Goal: Task Accomplishment & Management: Use online tool/utility

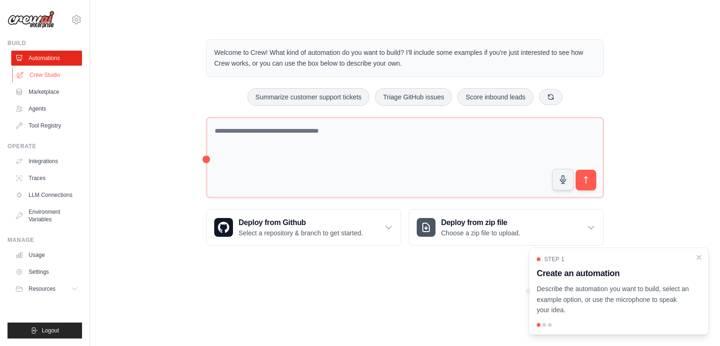
click at [57, 79] on link "Crew Studio" at bounding box center [47, 74] width 71 height 15
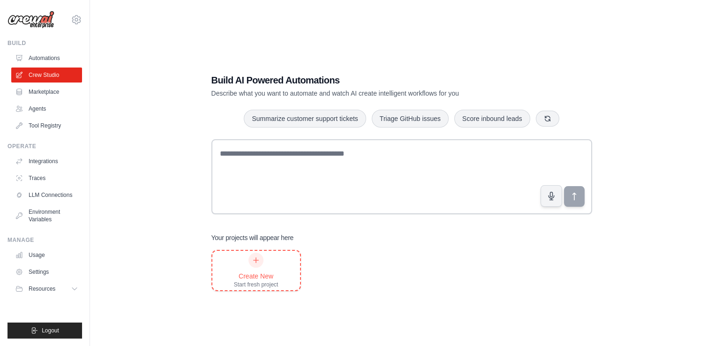
click at [261, 260] on div at bounding box center [255, 260] width 15 height 15
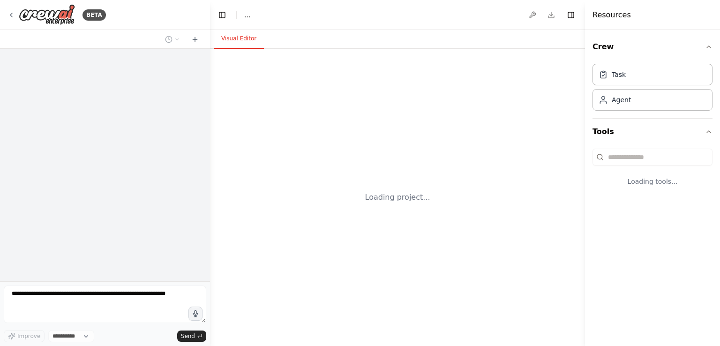
select select "****"
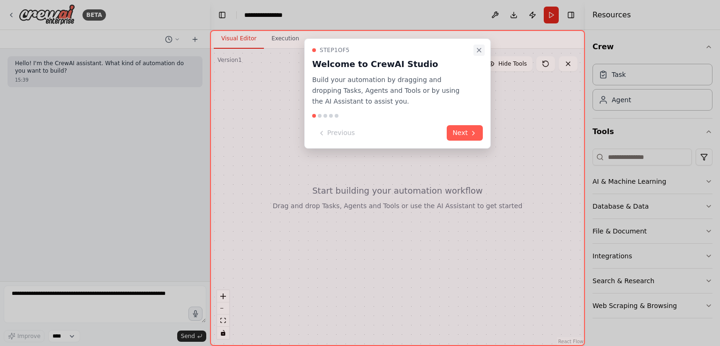
click at [477, 50] on icon "Close walkthrough" at bounding box center [478, 49] width 7 height 7
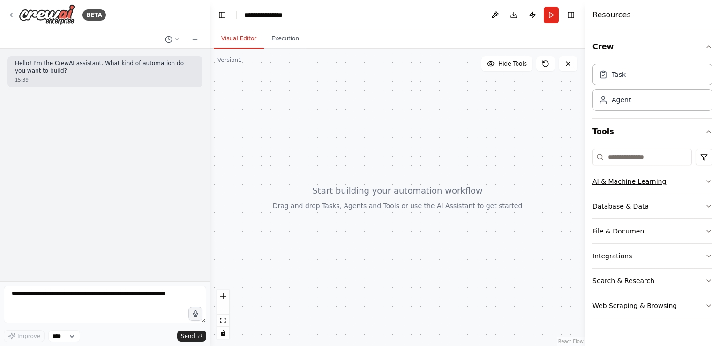
click at [639, 187] on button "AI & Machine Learning" at bounding box center [652, 181] width 120 height 24
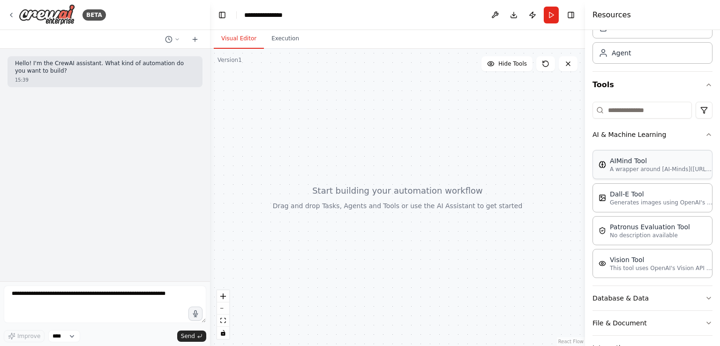
scroll to position [94, 0]
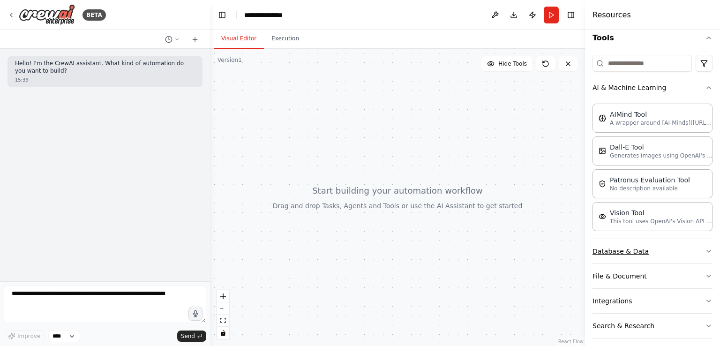
click at [647, 245] on button "Database & Data" at bounding box center [652, 251] width 120 height 24
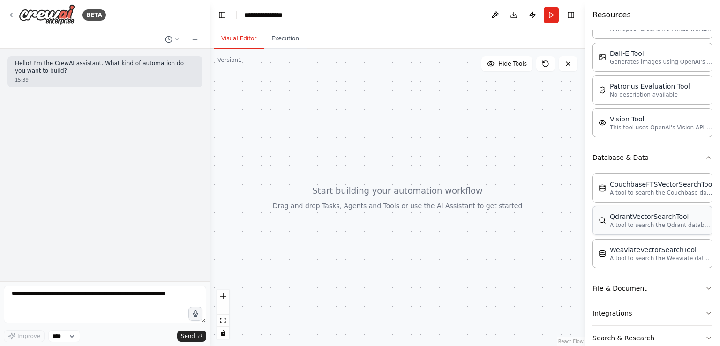
scroll to position [230, 0]
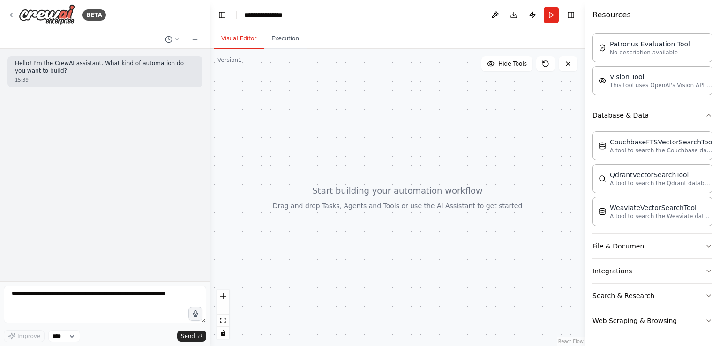
click at [647, 246] on button "File & Document" at bounding box center [652, 246] width 120 height 24
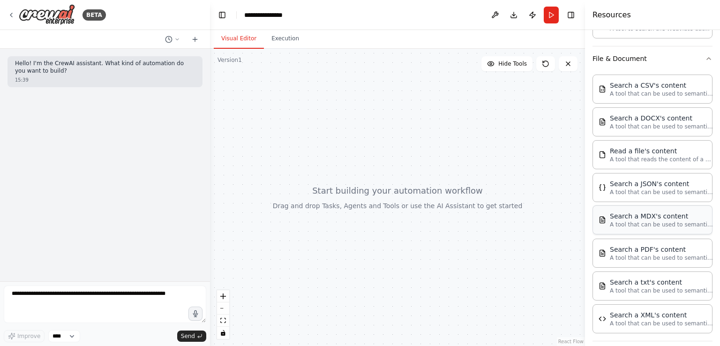
scroll to position [498, 0]
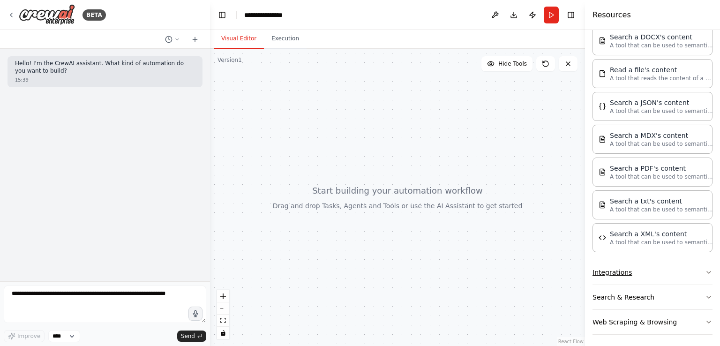
click at [653, 270] on button "Integrations" at bounding box center [652, 272] width 120 height 24
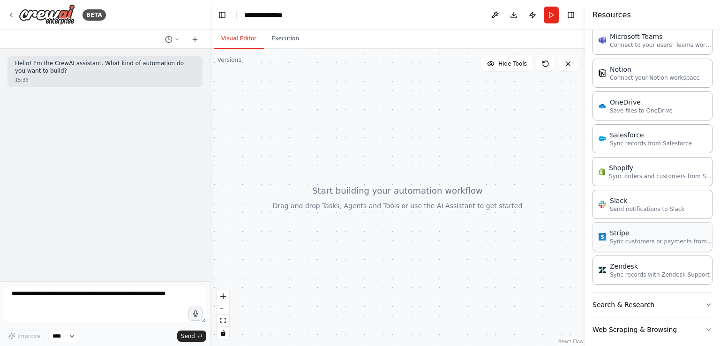
scroll to position [1158, 0]
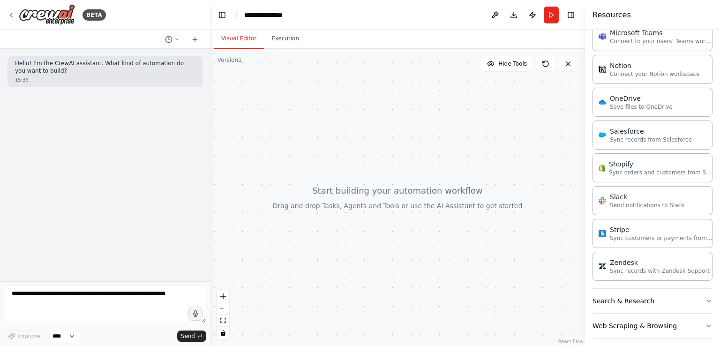
click at [641, 291] on button "Search & Research" at bounding box center [652, 301] width 120 height 24
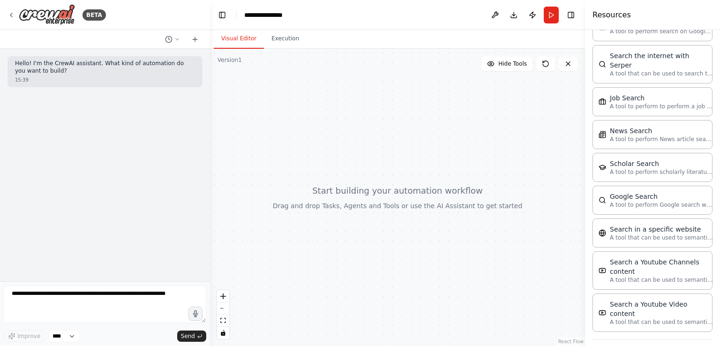
scroll to position [1631, 0]
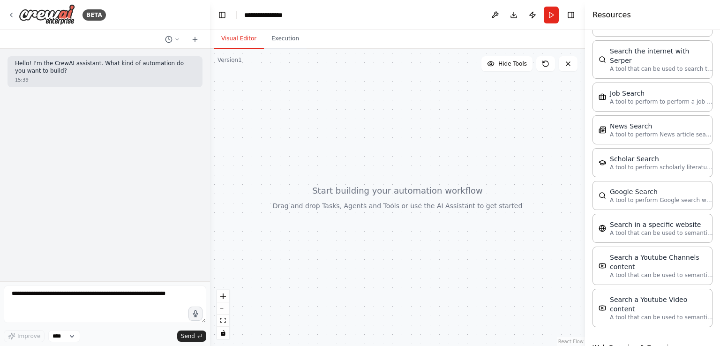
click at [652, 335] on button "Web Scraping & Browsing" at bounding box center [652, 347] width 120 height 24
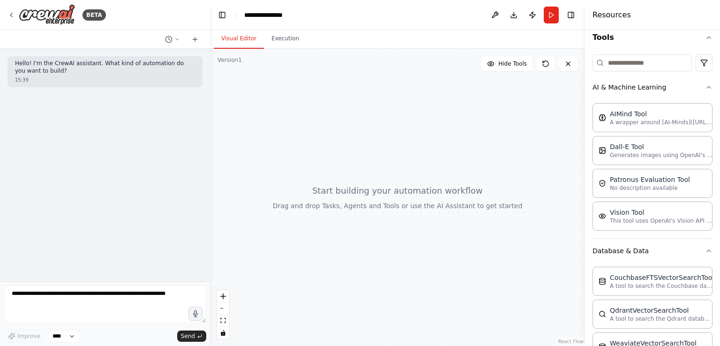
scroll to position [0, 0]
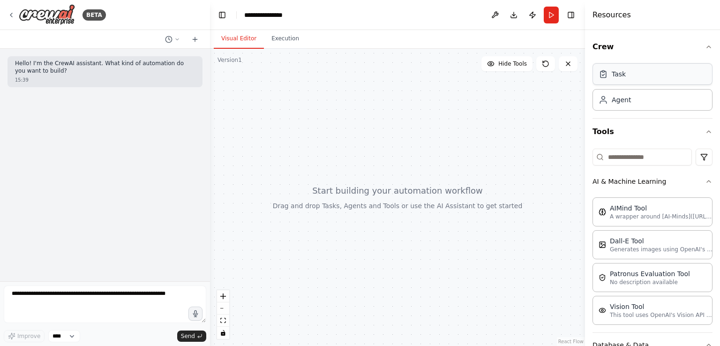
click at [625, 81] on div "Task" at bounding box center [652, 74] width 120 height 22
click at [626, 74] on div "Task" at bounding box center [652, 74] width 120 height 22
click at [625, 161] on input at bounding box center [641, 157] width 99 height 17
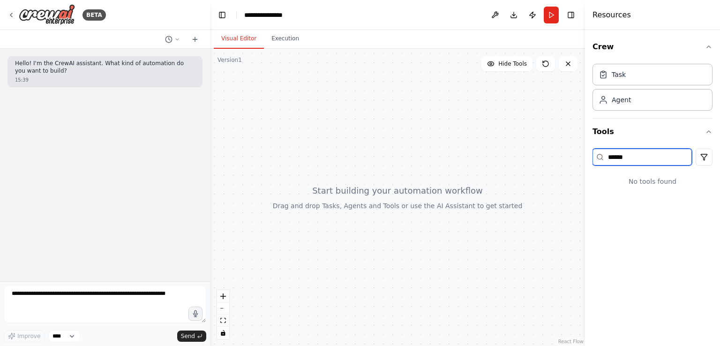
drag, startPoint x: 649, startPoint y: 153, endPoint x: 392, endPoint y: 149, distance: 257.2
click at [392, 149] on div "**********" at bounding box center [360, 173] width 720 height 346
type input "****"
click at [618, 80] on div "Task" at bounding box center [652, 74] width 120 height 22
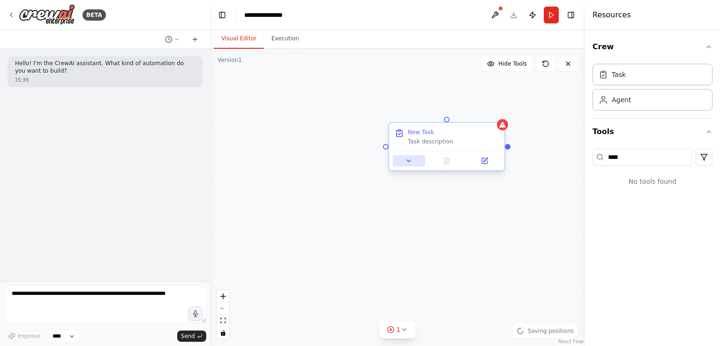
click at [411, 162] on icon at bounding box center [408, 160] width 7 height 7
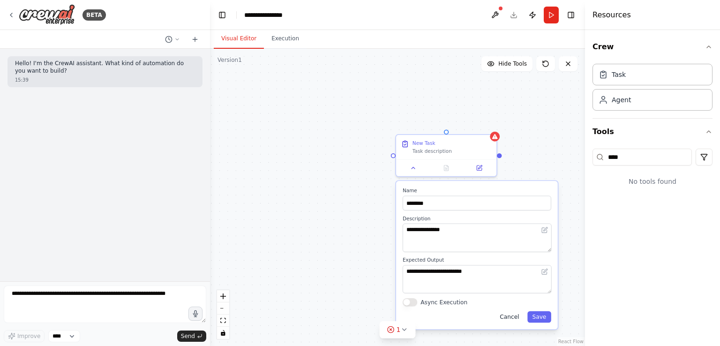
click at [516, 318] on button "Cancel" at bounding box center [509, 316] width 29 height 11
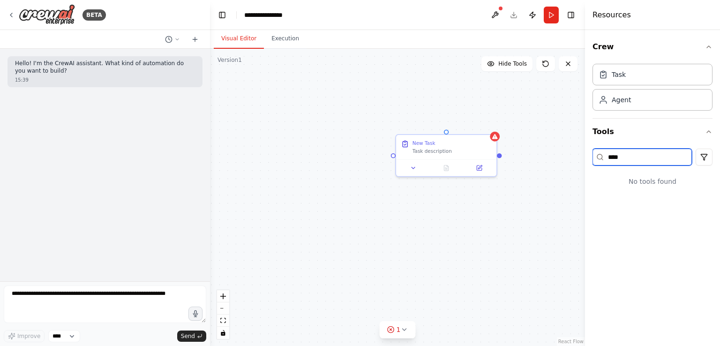
drag, startPoint x: 672, startPoint y: 158, endPoint x: 497, endPoint y: 121, distance: 179.1
click at [497, 121] on div "**********" at bounding box center [360, 173] width 720 height 346
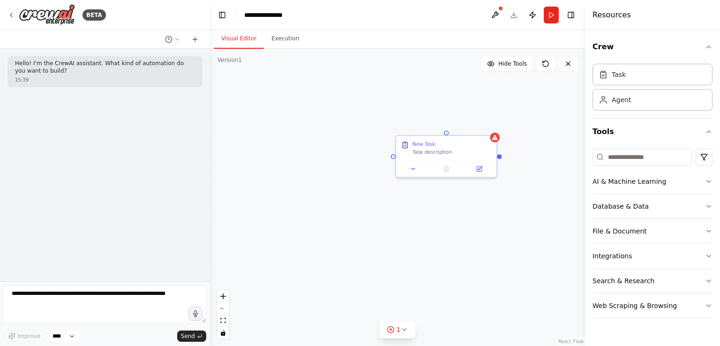
drag, startPoint x: 322, startPoint y: 145, endPoint x: 294, endPoint y: 155, distance: 29.5
click at [294, 155] on div "New Task Task description" at bounding box center [397, 197] width 375 height 297
click at [611, 182] on button "AI & Machine Learning" at bounding box center [652, 181] width 120 height 24
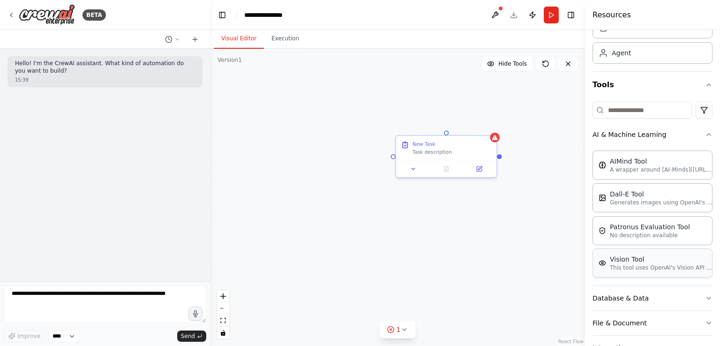
scroll to position [94, 0]
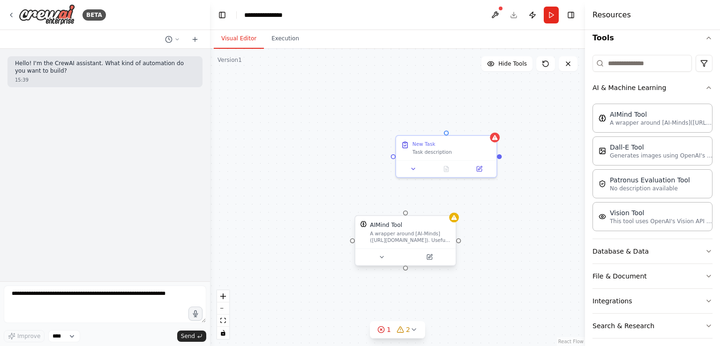
click at [436, 263] on div at bounding box center [405, 256] width 100 height 17
click at [431, 260] on button at bounding box center [429, 257] width 46 height 10
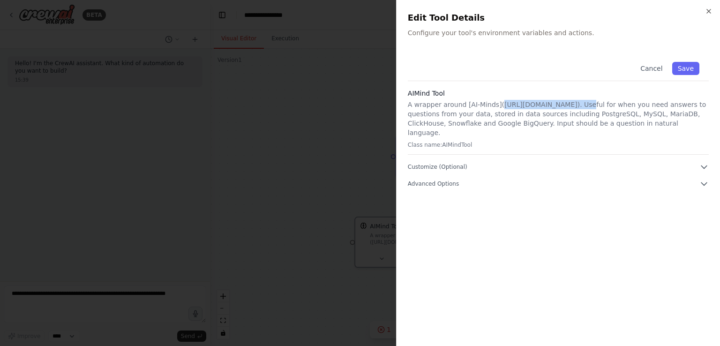
drag, startPoint x: 573, startPoint y: 104, endPoint x: 494, endPoint y: 104, distance: 78.2
click at [494, 104] on p "A wrapper around [AI-Minds](https://mindsdb.com/minds). Useful for when you nee…" at bounding box center [558, 118] width 301 height 37
copy p "https://mindsdb.com/mind"
click at [322, 89] on div at bounding box center [360, 173] width 720 height 346
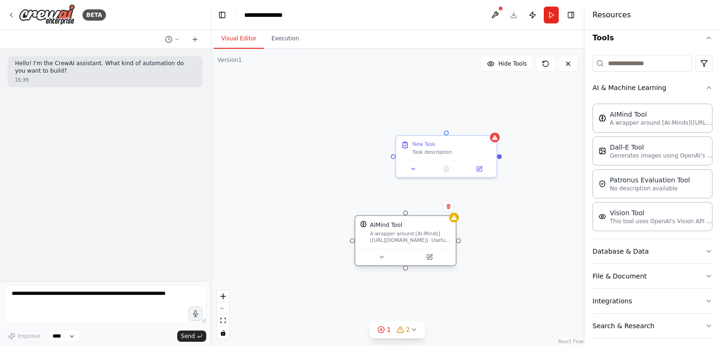
click at [409, 234] on div "A wrapper around [AI-Minds](https://mindsdb.com/minds). Useful for when you nee…" at bounding box center [410, 237] width 81 height 13
click at [432, 260] on button at bounding box center [429, 257] width 46 height 10
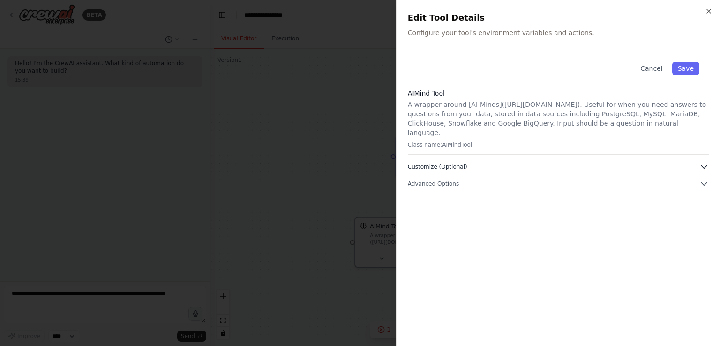
click at [465, 162] on button "Customize (Optional)" at bounding box center [558, 166] width 301 height 9
click at [448, 246] on span "Advanced Options" at bounding box center [433, 249] width 51 height 7
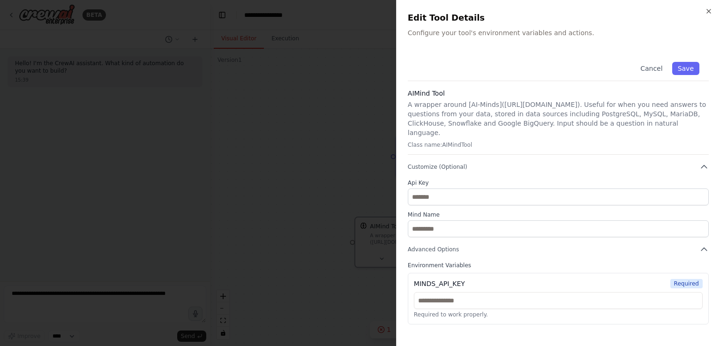
click at [336, 184] on div at bounding box center [360, 173] width 720 height 346
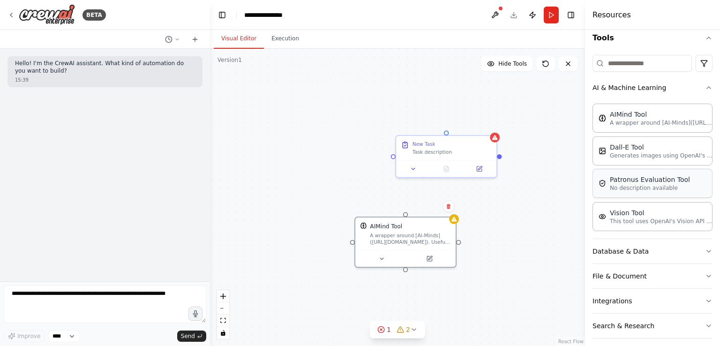
scroll to position [124, 0]
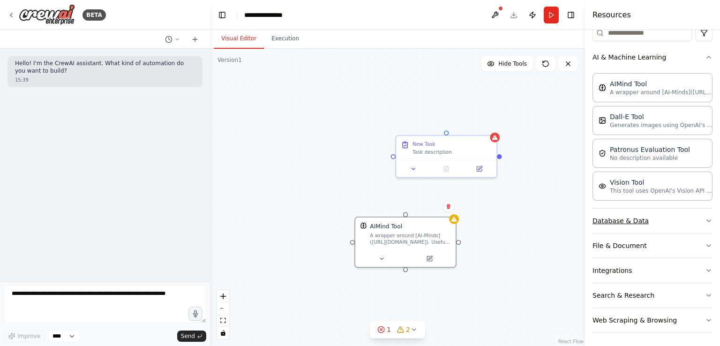
click at [648, 219] on button "Database & Data" at bounding box center [652, 220] width 120 height 24
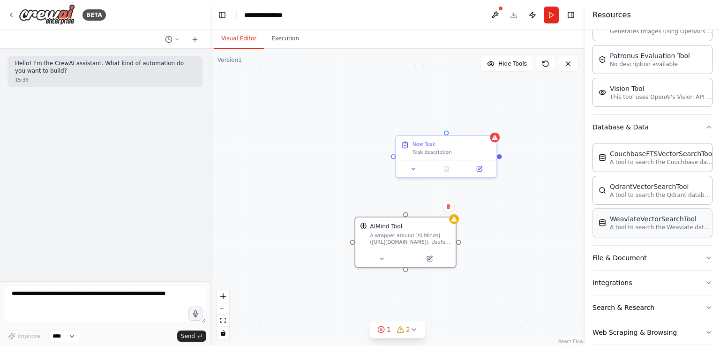
scroll to position [230, 0]
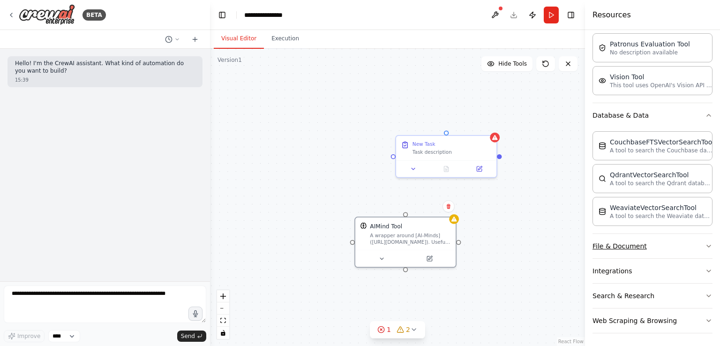
click at [634, 239] on button "File & Document" at bounding box center [652, 246] width 120 height 24
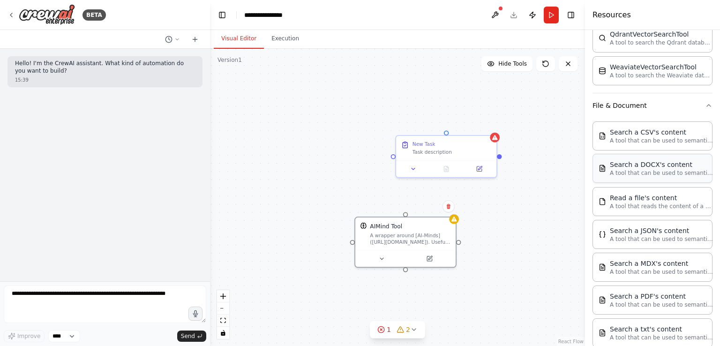
scroll to position [498, 0]
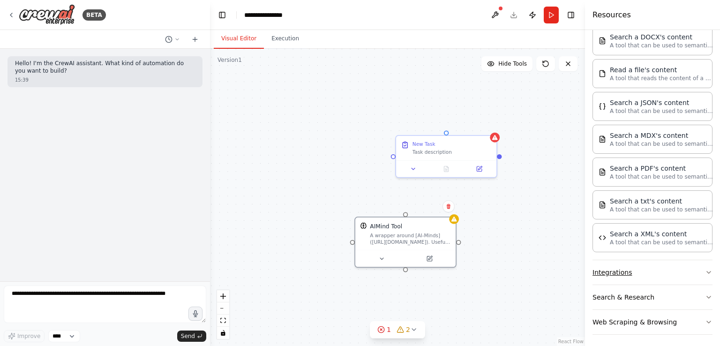
click at [640, 264] on button "Integrations" at bounding box center [652, 272] width 120 height 24
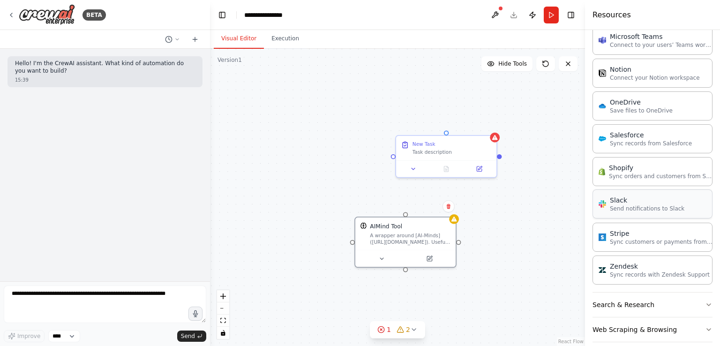
scroll to position [1158, 0]
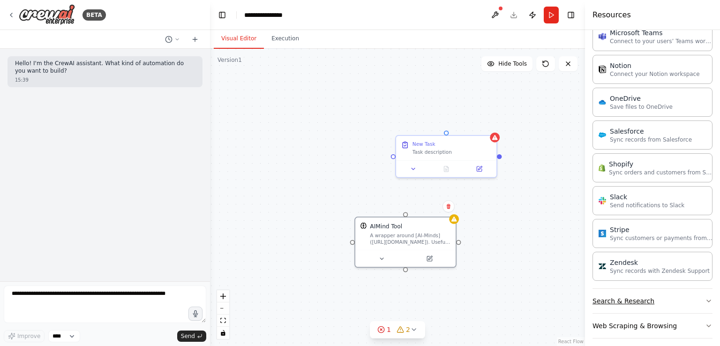
click at [639, 289] on button "Search & Research" at bounding box center [652, 301] width 120 height 24
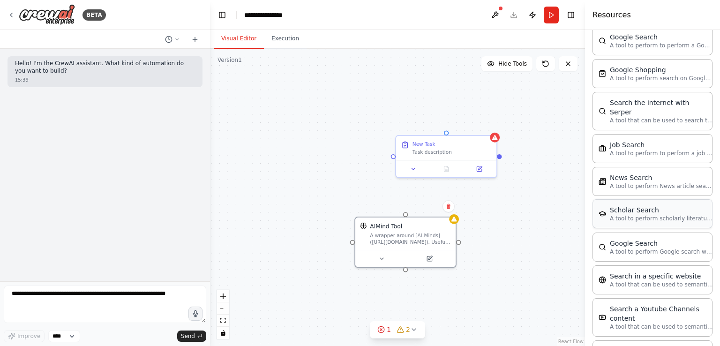
scroll to position [1631, 0]
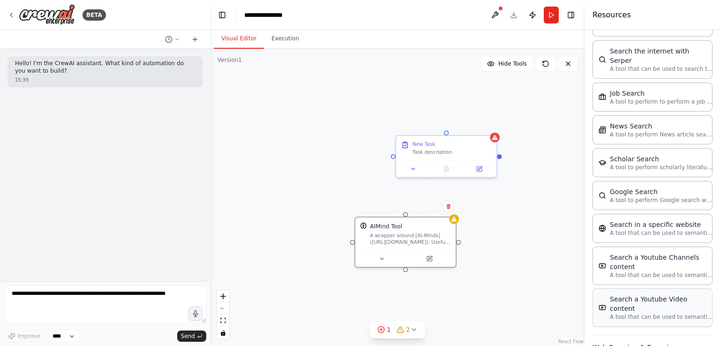
drag, startPoint x: 637, startPoint y: 314, endPoint x: 638, endPoint y: 296, distance: 18.8
click at [637, 335] on button "Web Scraping & Browsing" at bounding box center [652, 347] width 120 height 24
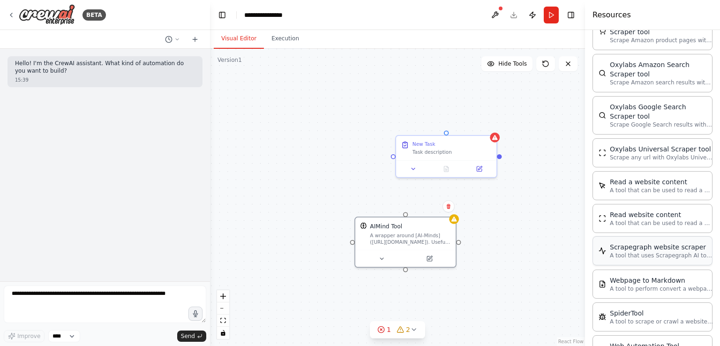
scroll to position [2156, 0]
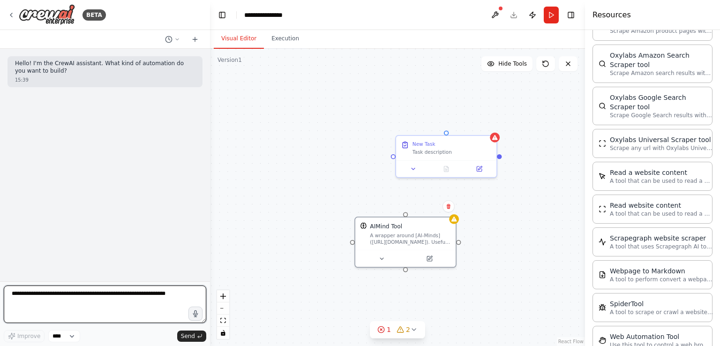
click at [39, 304] on textarea at bounding box center [105, 303] width 202 height 37
type textarea "**********"
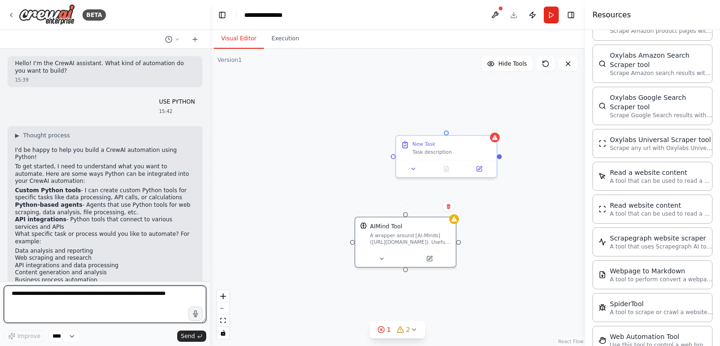
scroll to position [35, 0]
